Goal: Task Accomplishment & Management: Use online tool/utility

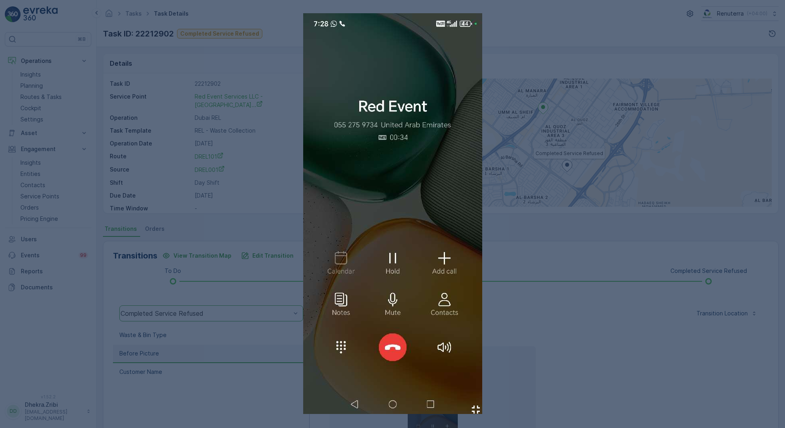
scroll to position [77, 0]
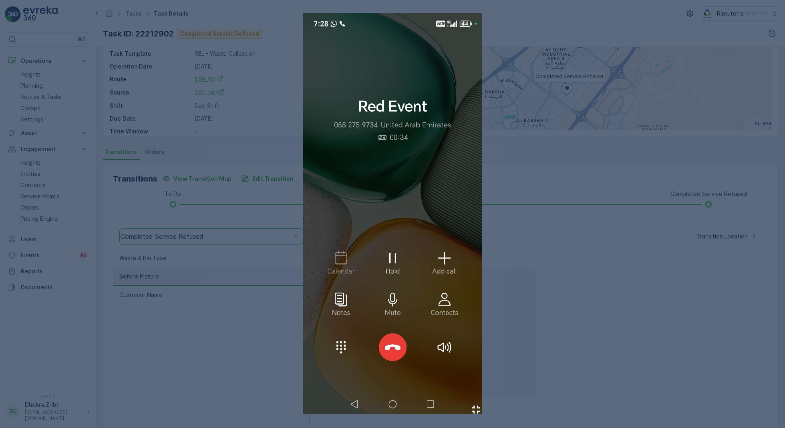
click at [654, 234] on div at bounding box center [392, 214] width 785 height 428
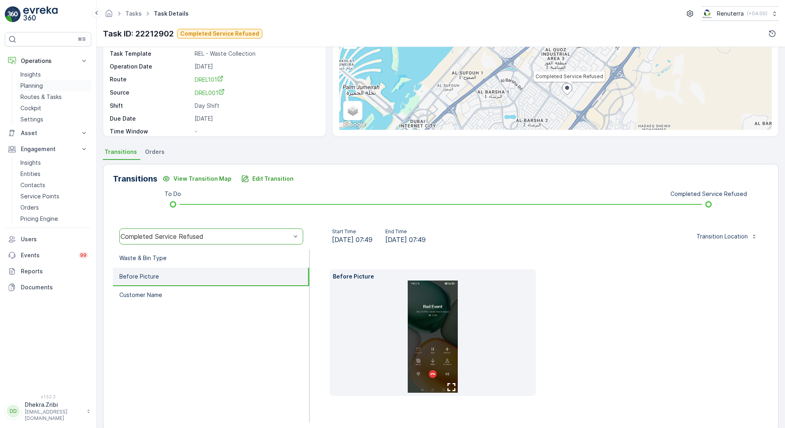
click at [26, 87] on p "Planning" at bounding box center [31, 86] width 22 height 8
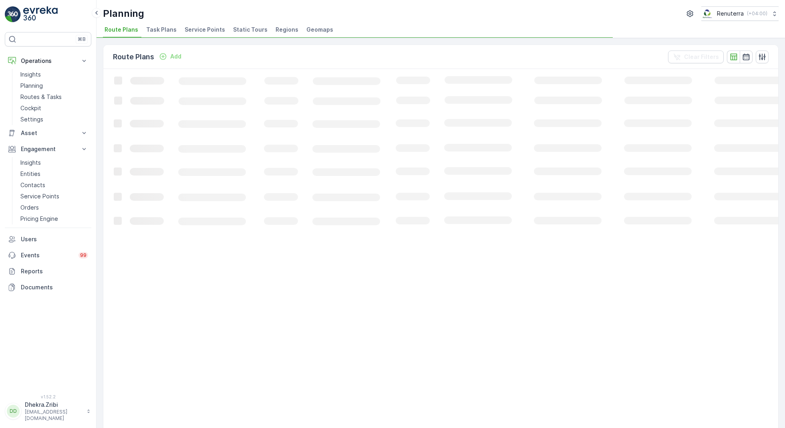
click at [206, 30] on span "Service Points" at bounding box center [205, 30] width 40 height 8
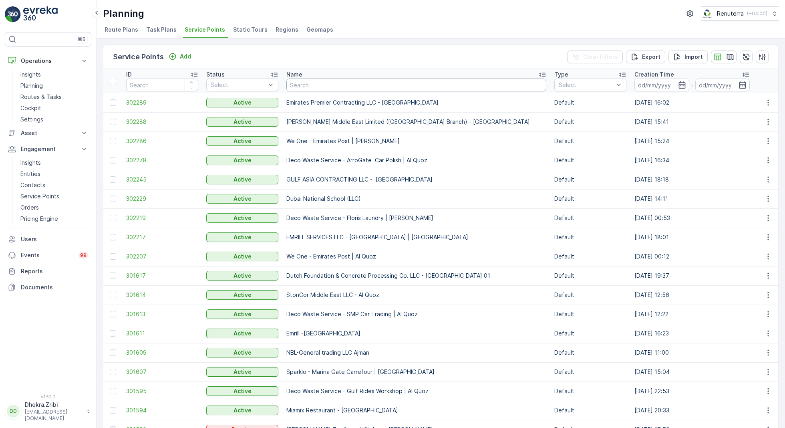
click at [318, 84] on input "text" at bounding box center [417, 85] width 260 height 13
type input "symb"
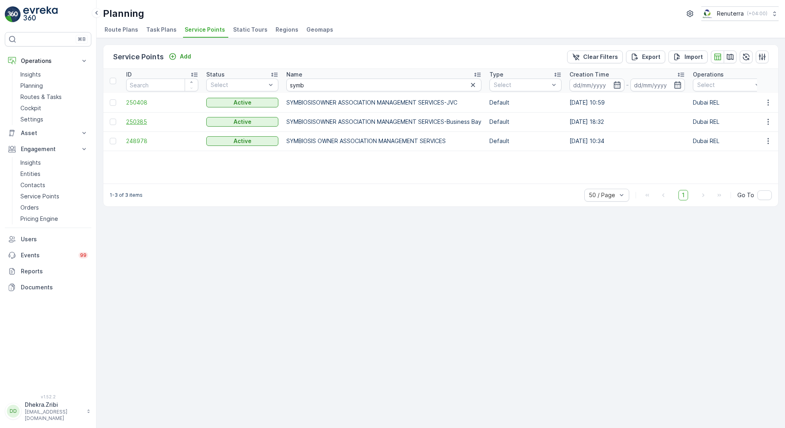
click at [140, 123] on span "250385" at bounding box center [162, 122] width 72 height 8
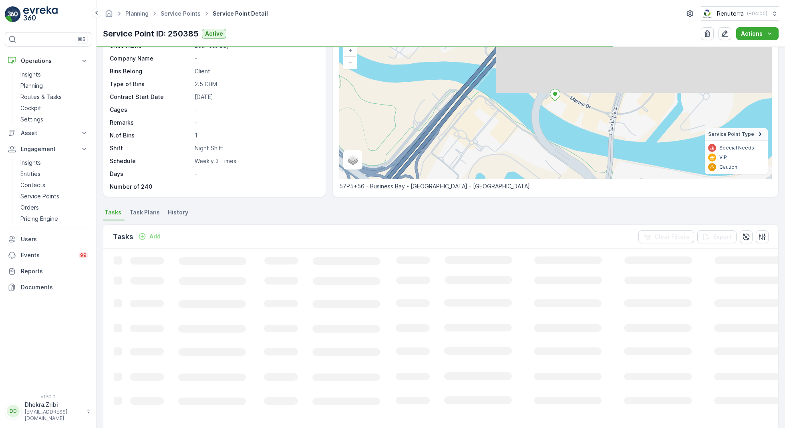
scroll to position [74, 0]
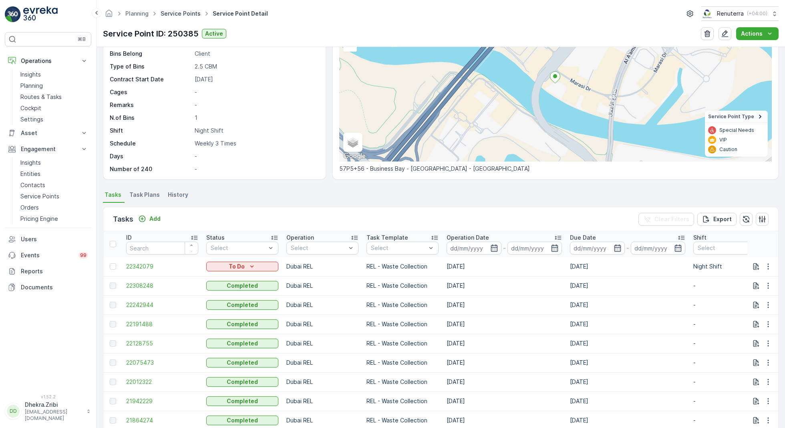
click at [180, 14] on link "Service Points" at bounding box center [181, 13] width 40 height 7
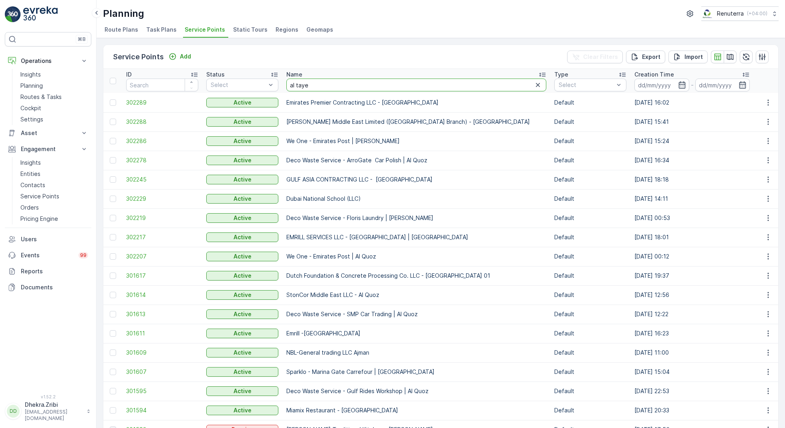
type input "[PERSON_NAME]"
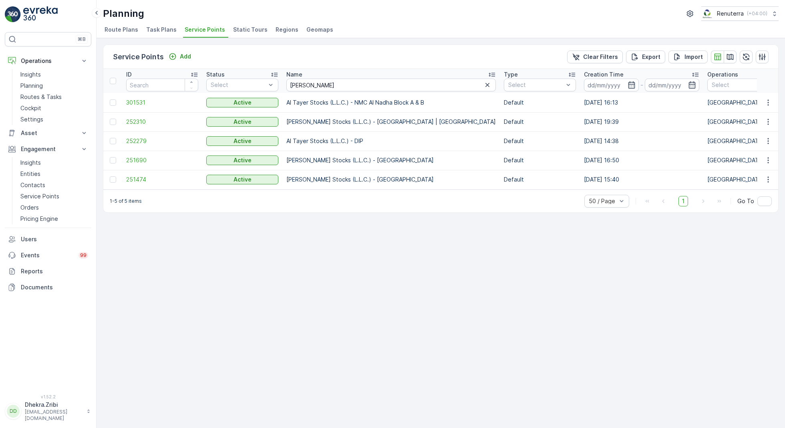
click at [131, 184] on td "251474" at bounding box center [162, 179] width 80 height 19
click at [143, 177] on span "251474" at bounding box center [162, 180] width 72 height 8
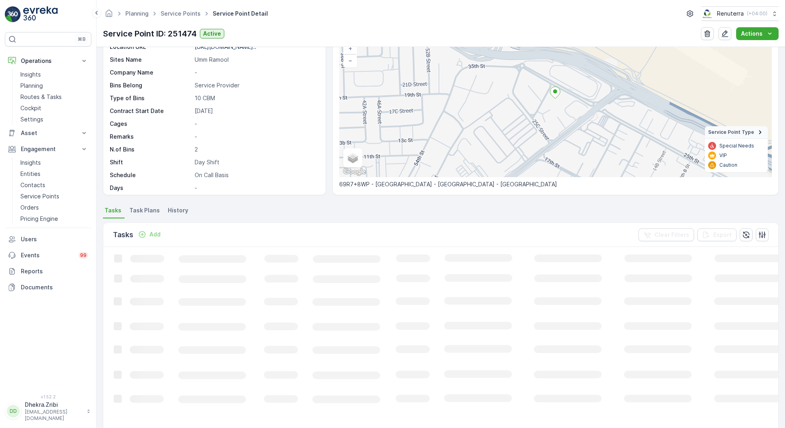
scroll to position [79, 0]
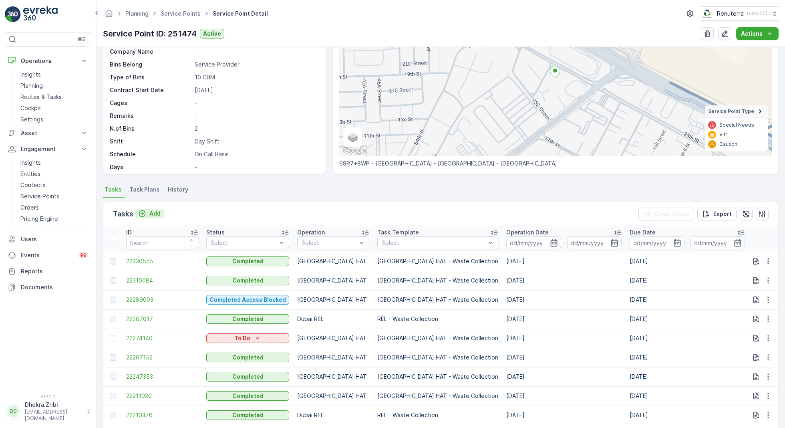
click at [153, 210] on p "Add" at bounding box center [154, 214] width 11 height 8
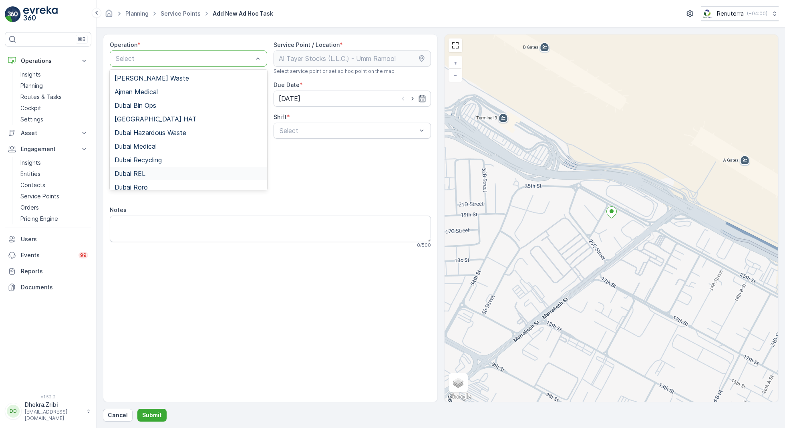
click at [141, 177] on div "Dubai REL" at bounding box center [188, 174] width 157 height 14
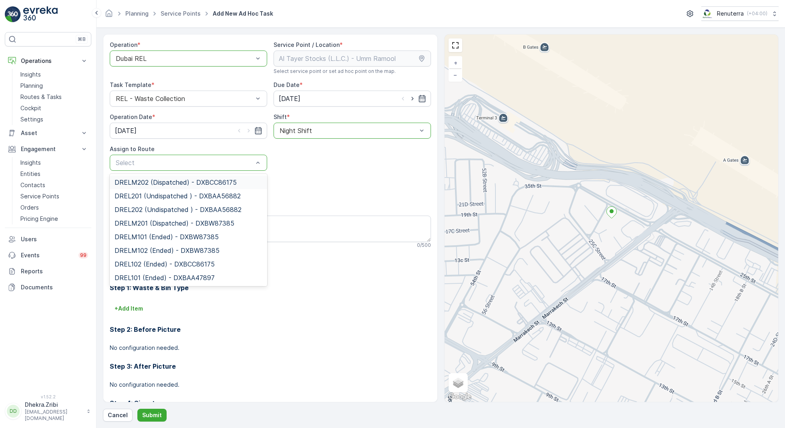
click at [176, 179] on span "DRELM202 (Dispatched) - DXBCC86175" at bounding box center [176, 182] width 122 height 7
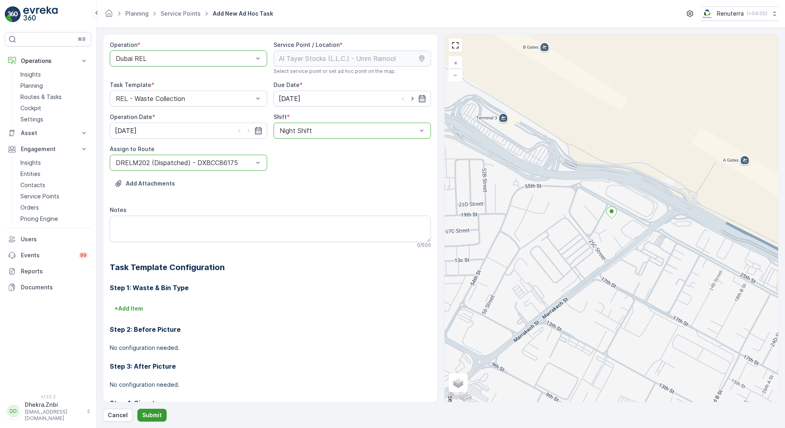
click at [149, 416] on p "Submit" at bounding box center [152, 415] width 20 height 8
